Goal: Information Seeking & Learning: Find specific fact

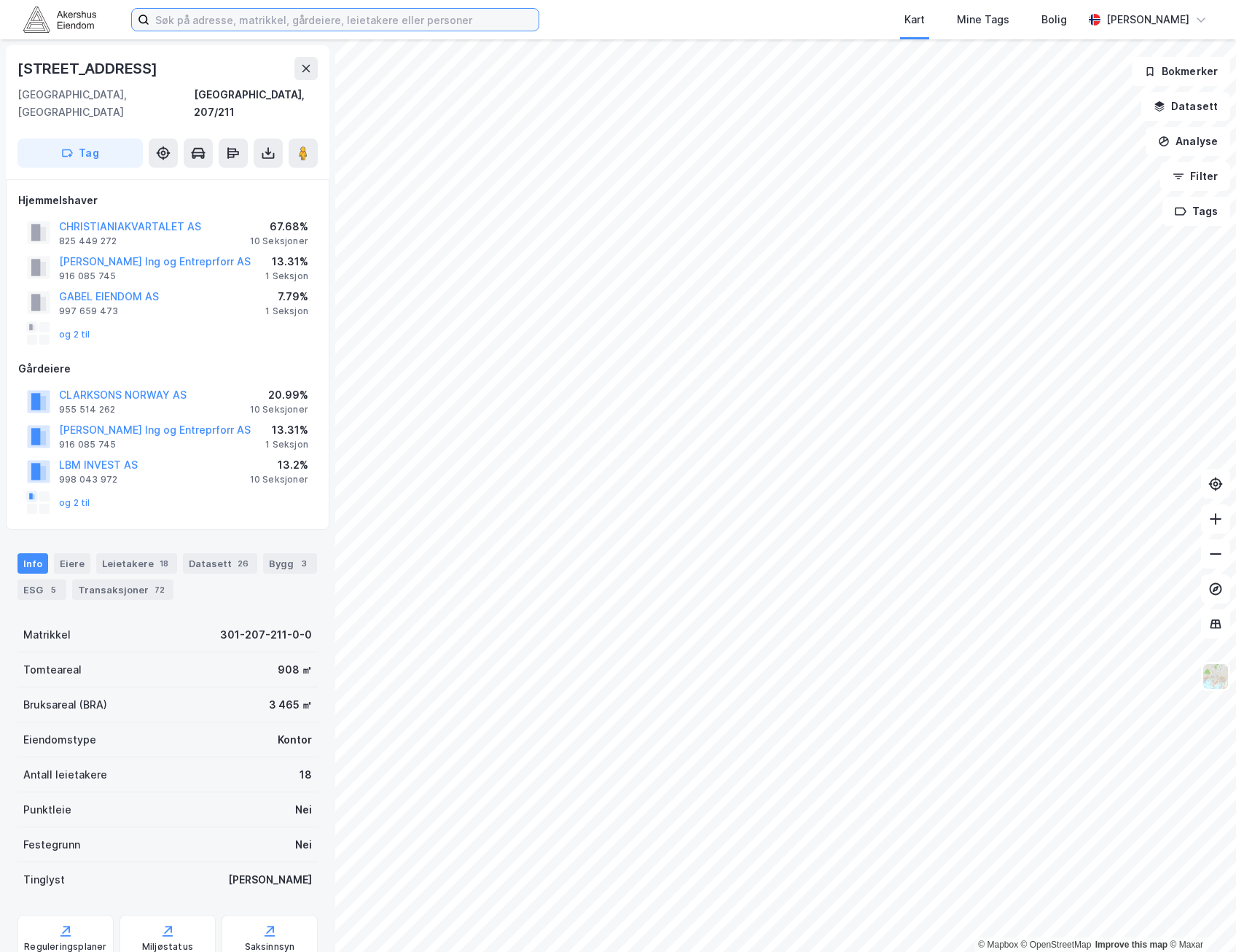
click at [375, 21] on input at bounding box center [343, 19] width 389 height 22
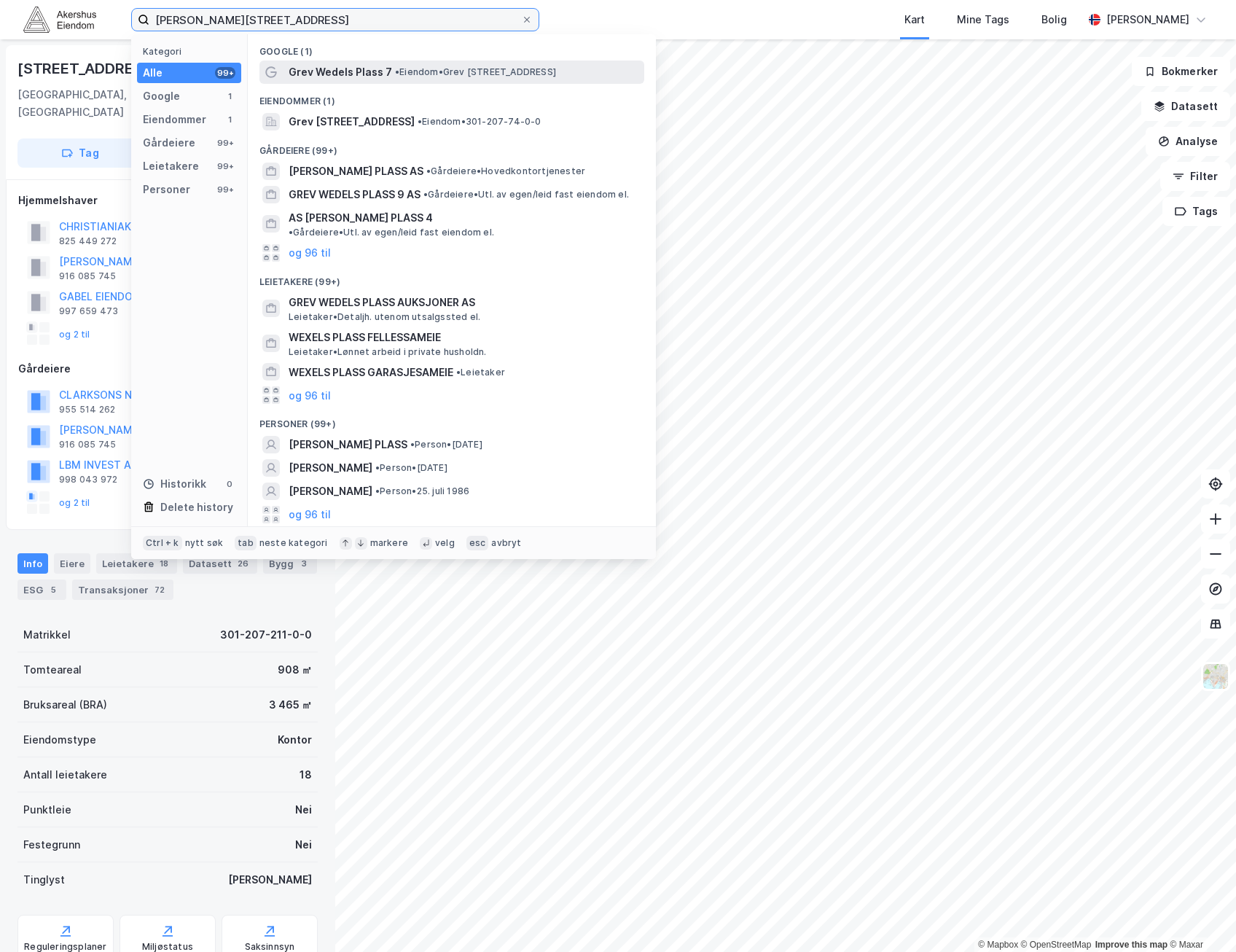
type input "[PERSON_NAME][STREET_ADDRESS]"
click at [444, 66] on span "• Eiendom • [STREET_ADDRESS]" at bounding box center [476, 71] width 161 height 12
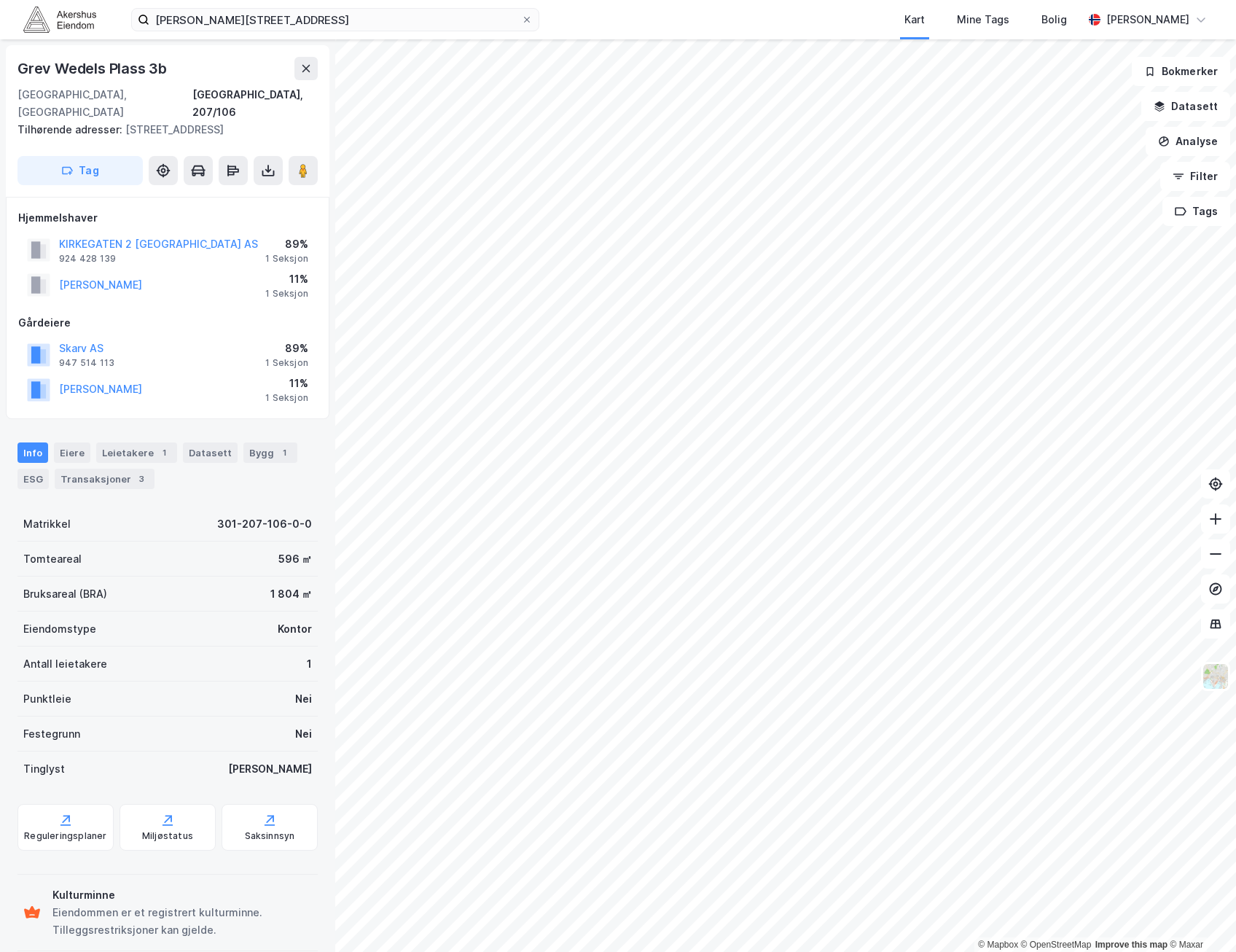
click at [200, 373] on div "[PERSON_NAME] 11% 1 Seksjon" at bounding box center [168, 389] width 299 height 35
click at [0, 0] on button "[PERSON_NAME]" at bounding box center [0, 0] width 0 height 0
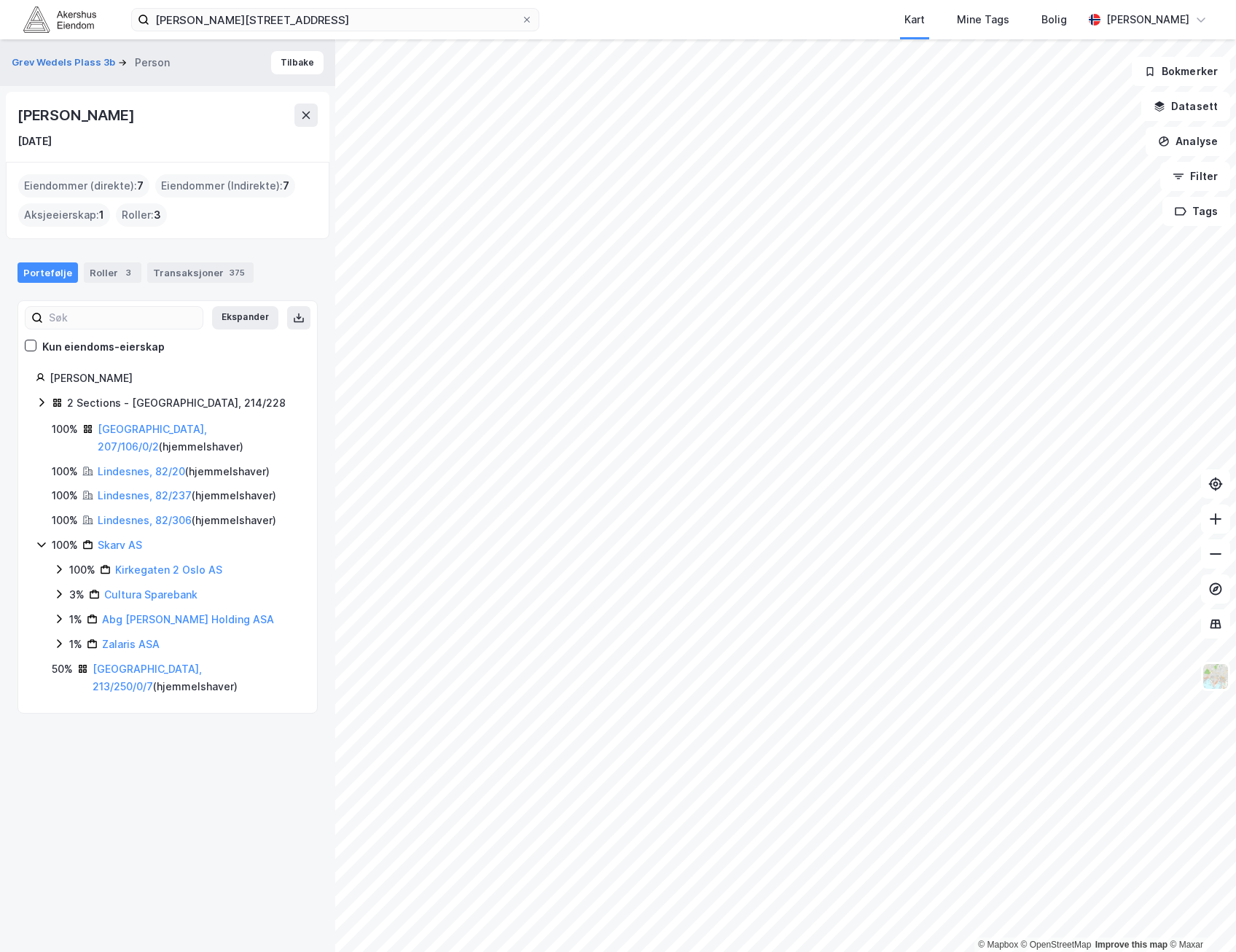
click at [122, 122] on div "[PERSON_NAME]" at bounding box center [77, 115] width 120 height 23
copy div "[PERSON_NAME]"
